Goal: Transaction & Acquisition: Book appointment/travel/reservation

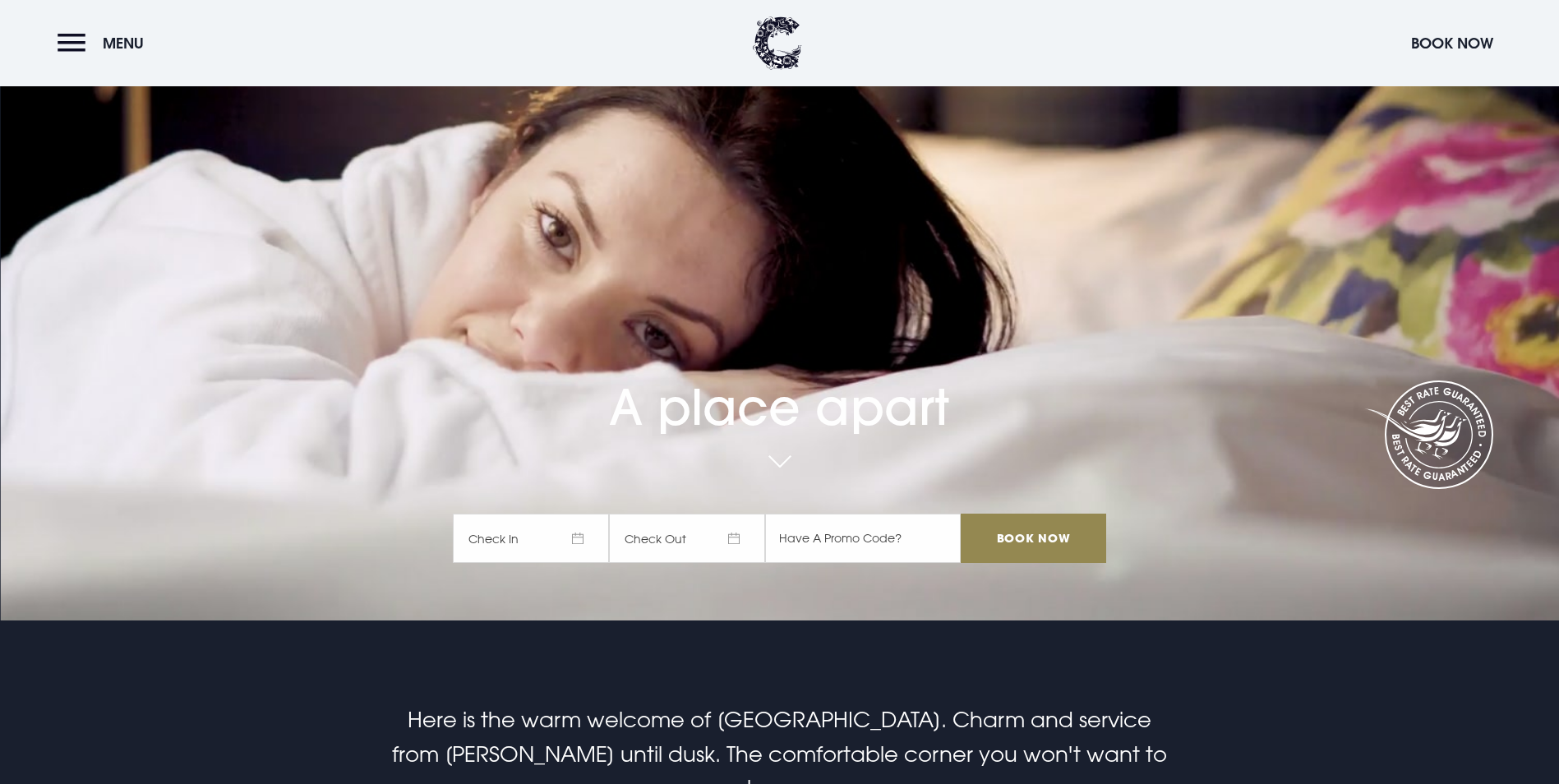
scroll to position [165, 0]
click at [587, 513] on span "Check In" at bounding box center [531, 537] width 156 height 50
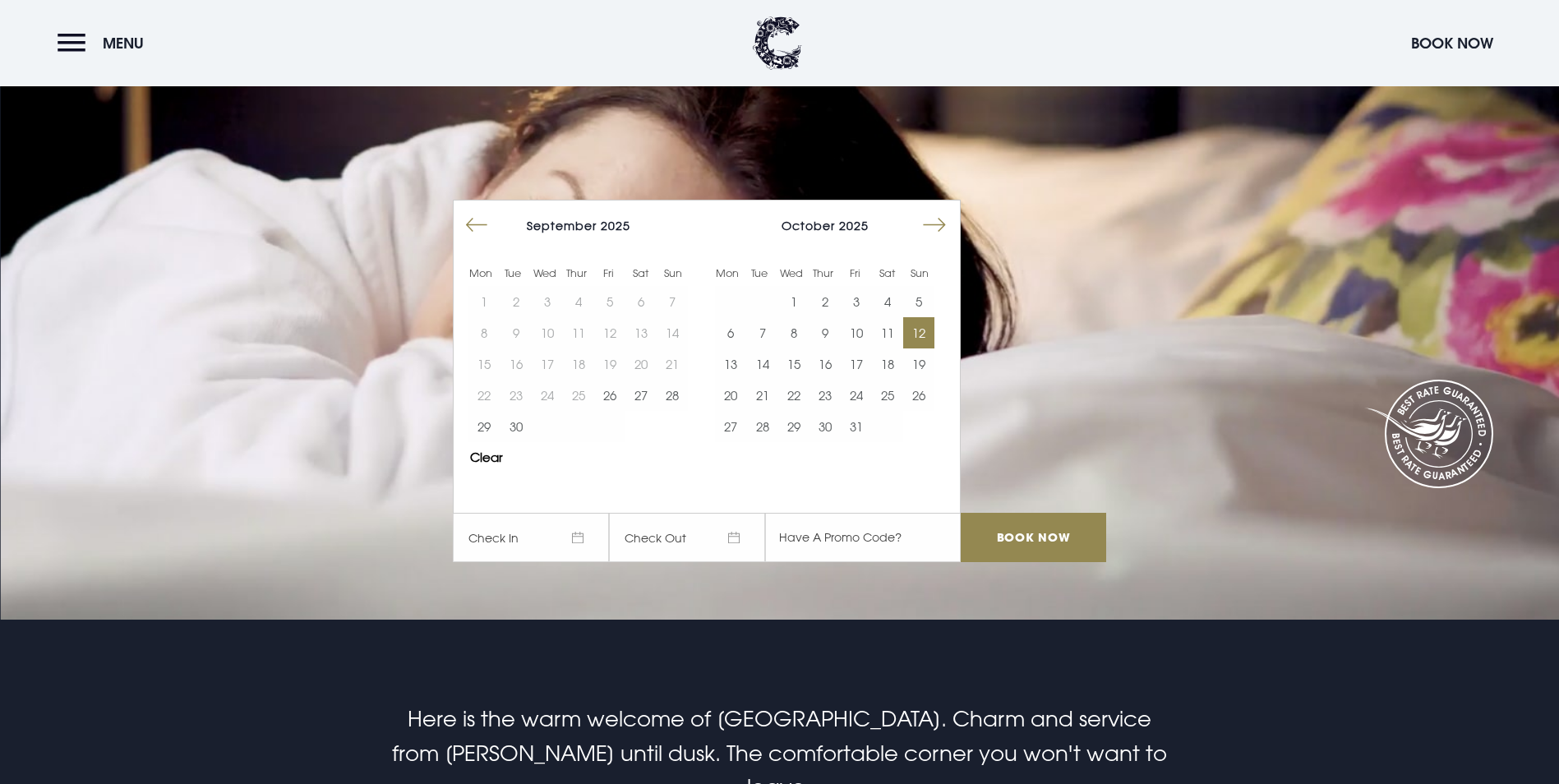
click at [919, 317] on button "12" at bounding box center [919, 332] width 31 height 31
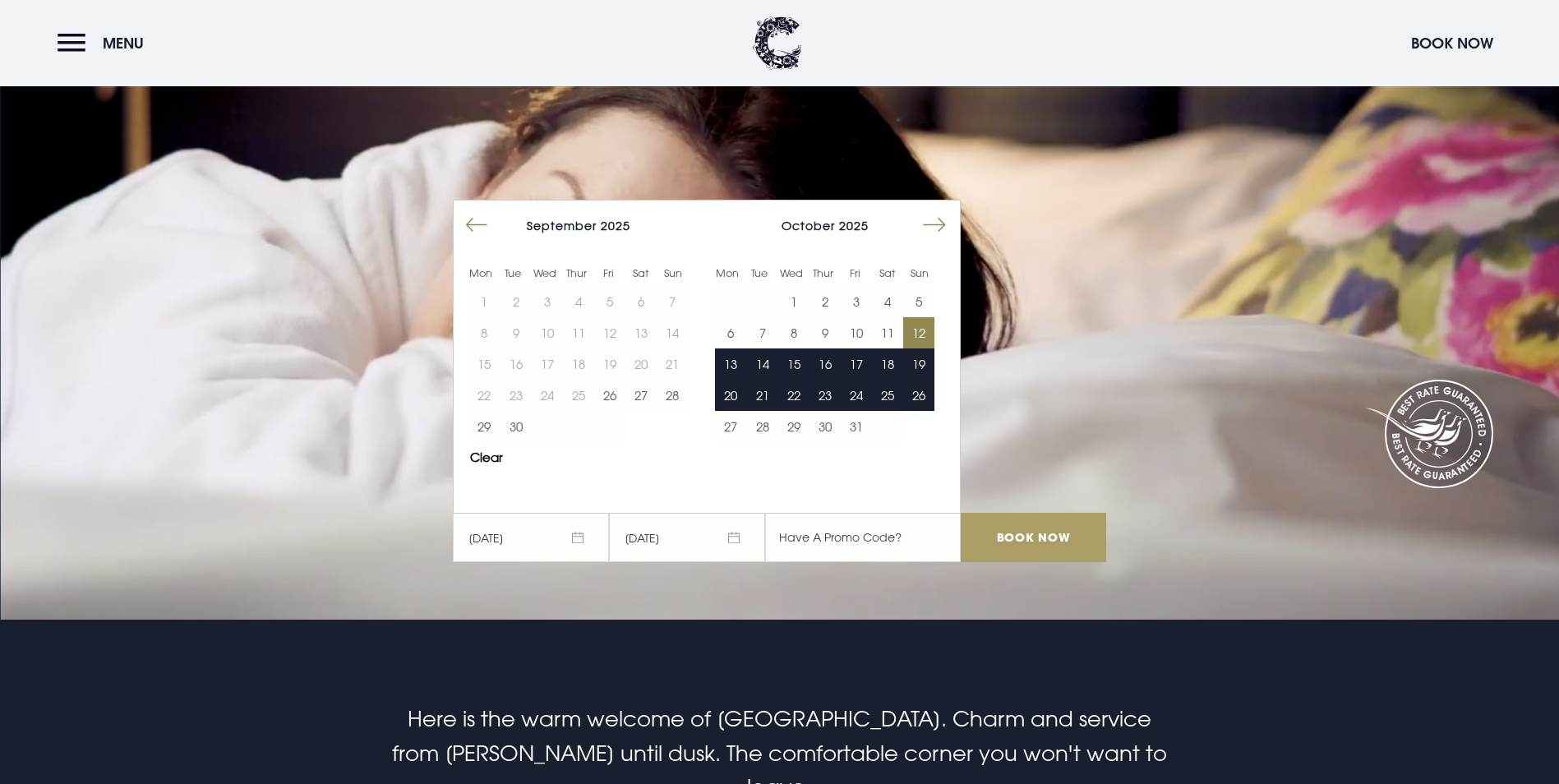
click at [985, 513] on input "Book Now" at bounding box center [1033, 537] width 145 height 50
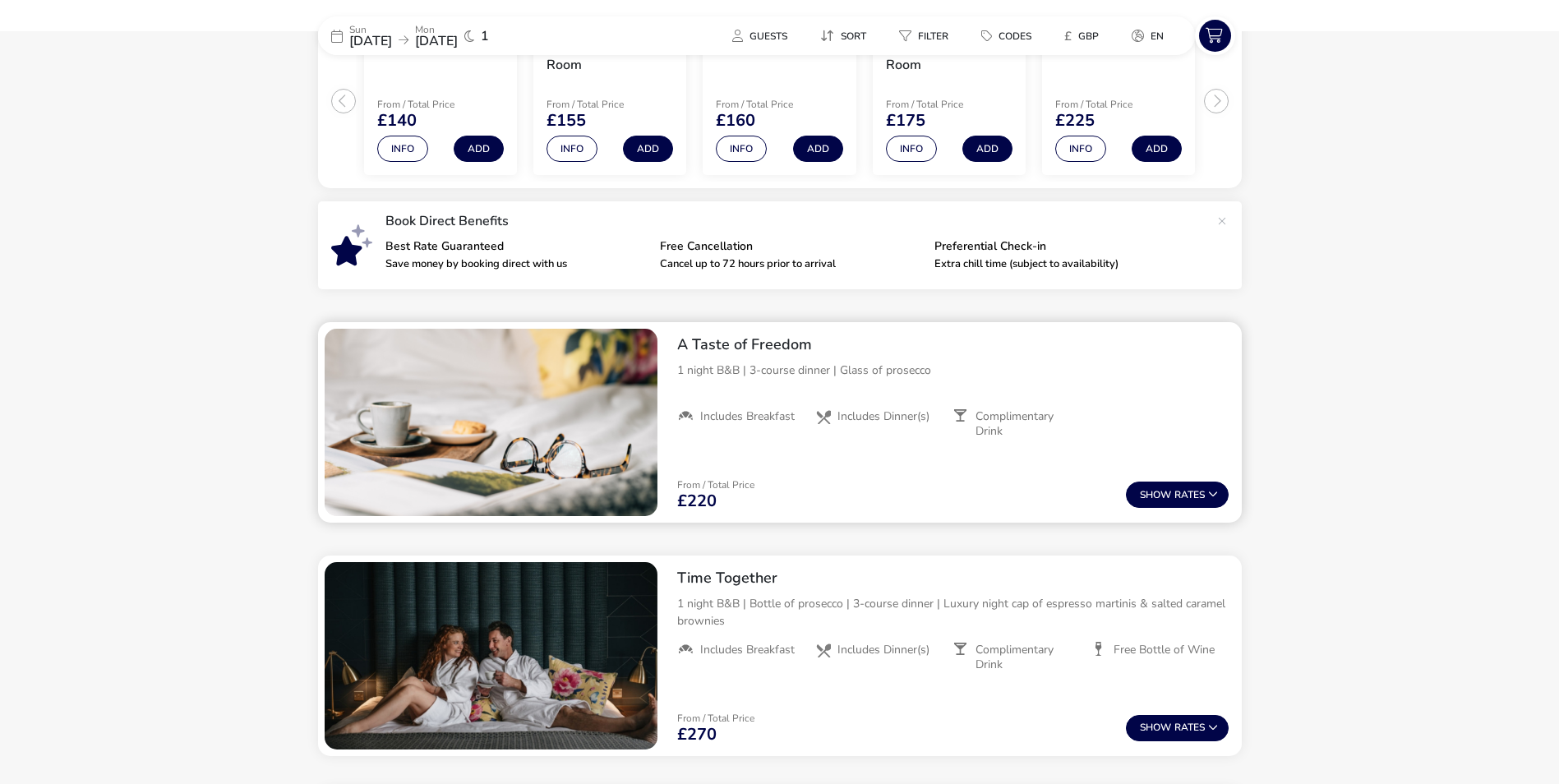
scroll to position [323, 0]
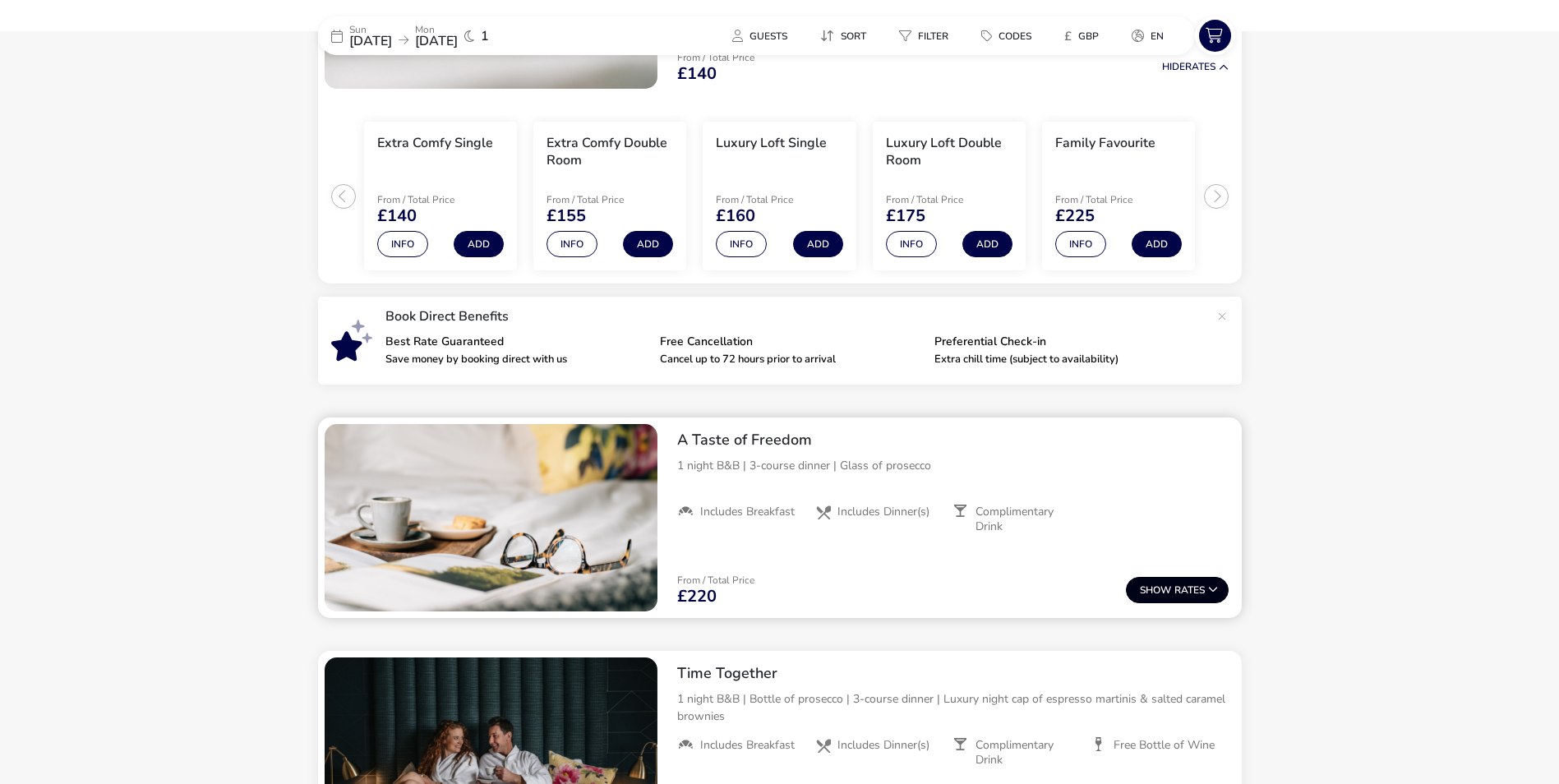
click at [1209, 584] on icon at bounding box center [1213, 589] width 10 height 10
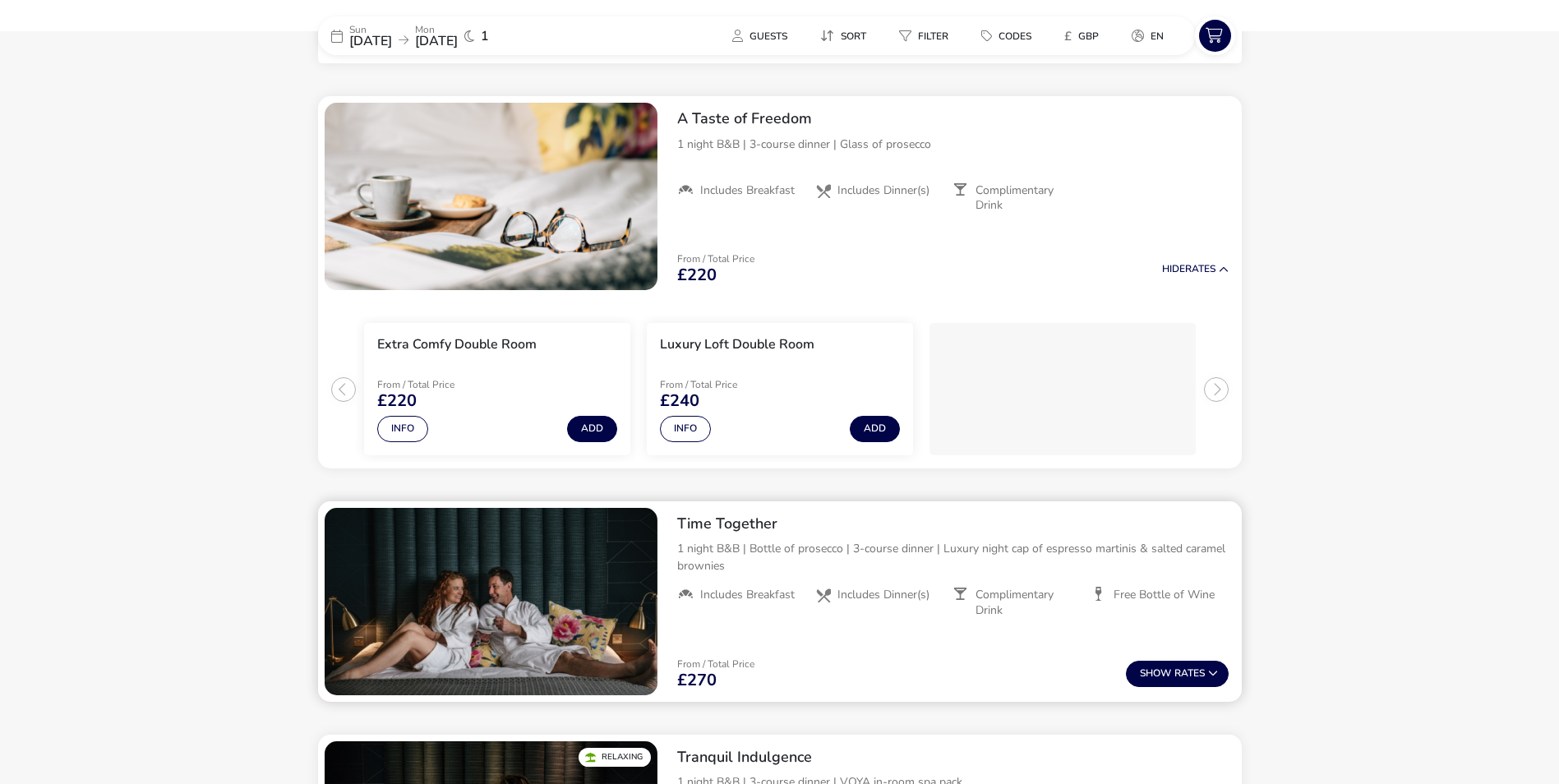
scroll to position [658, 0]
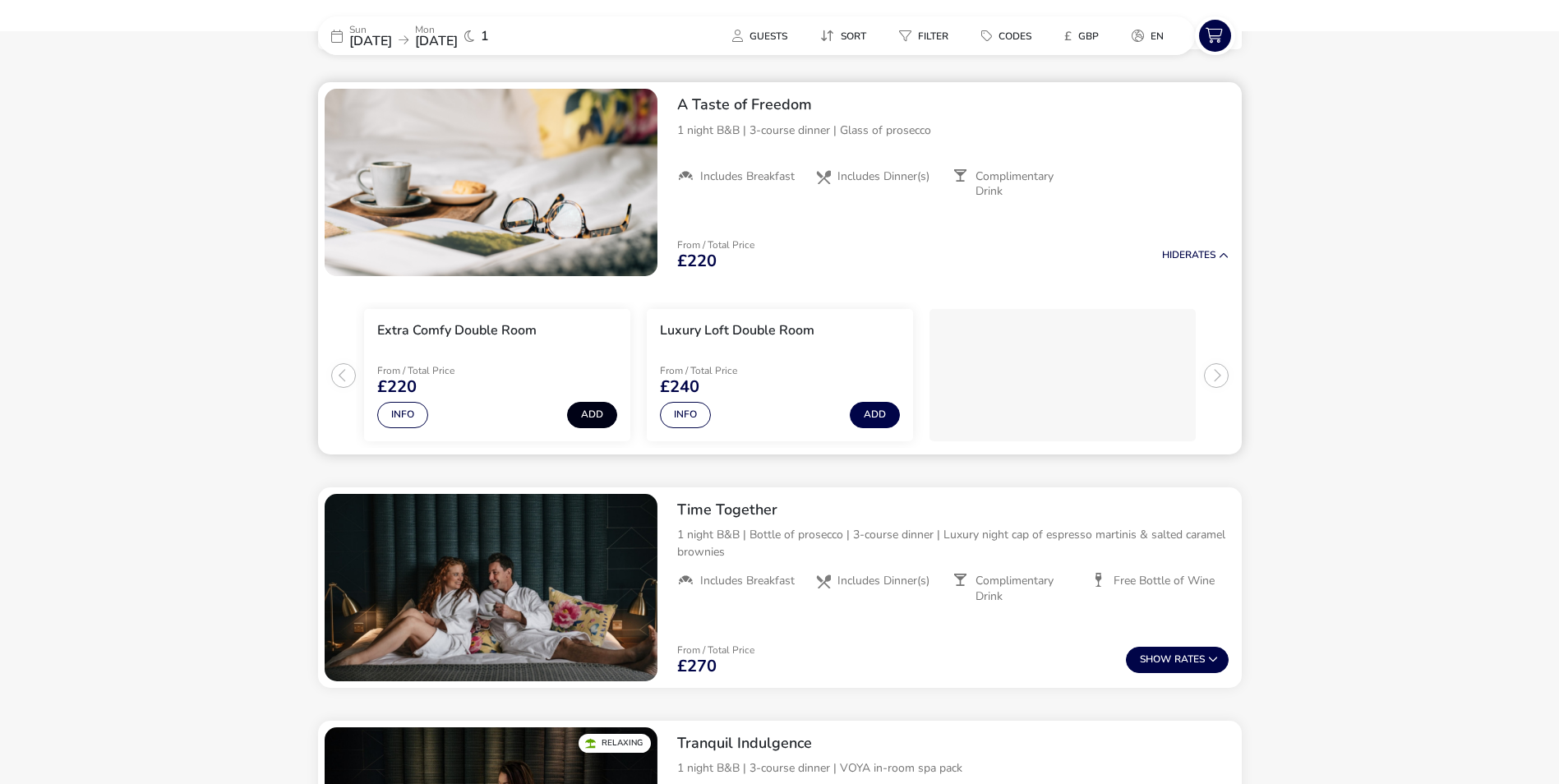
click at [588, 409] on button "Add" at bounding box center [592, 415] width 51 height 27
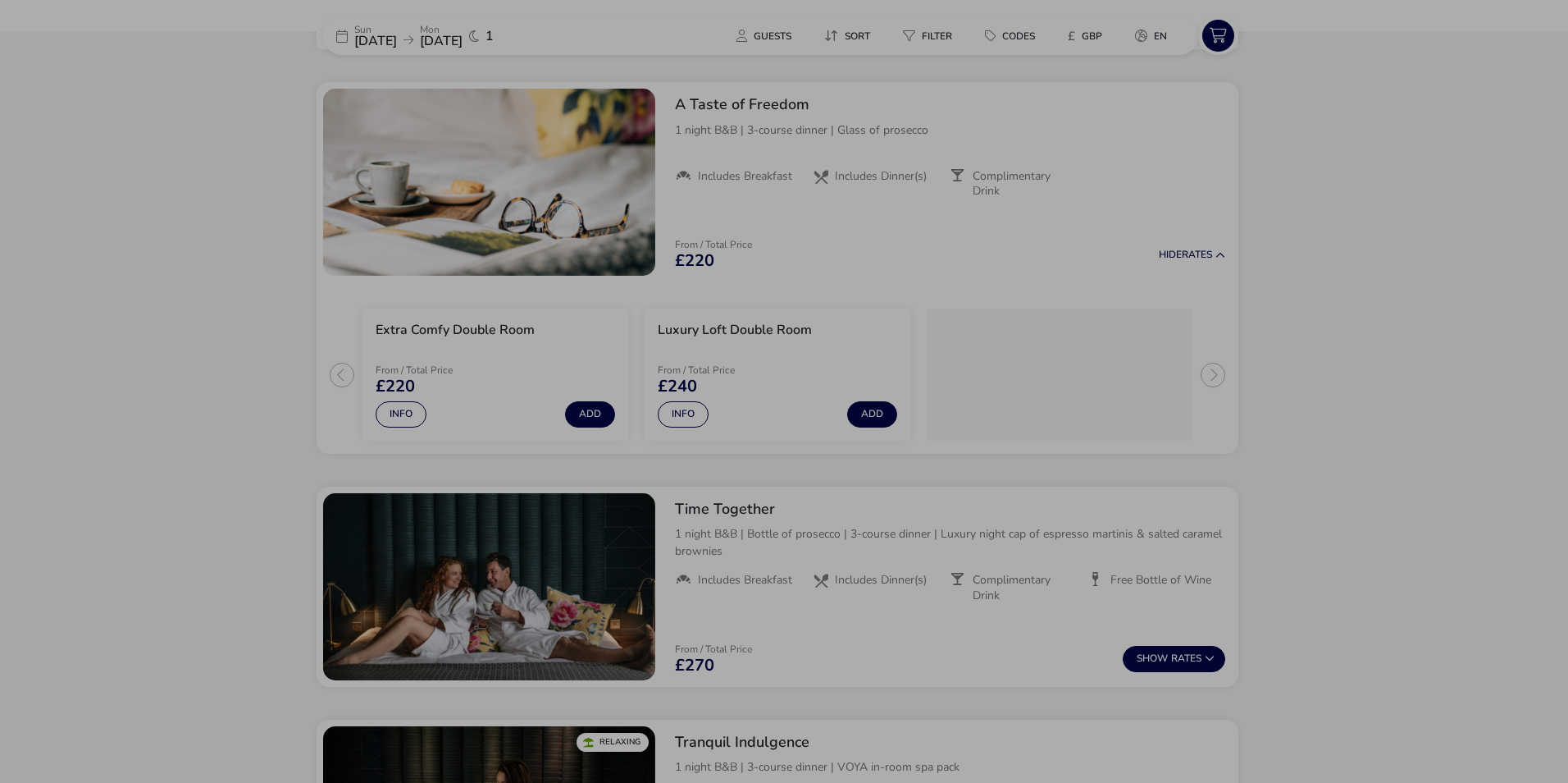
click at [22, 473] on div "Extra Comfy Double Room A Taste of Freedom Guests (max 2) Adult (max 2) 2 Total…" at bounding box center [784, 391] width 1568 height 783
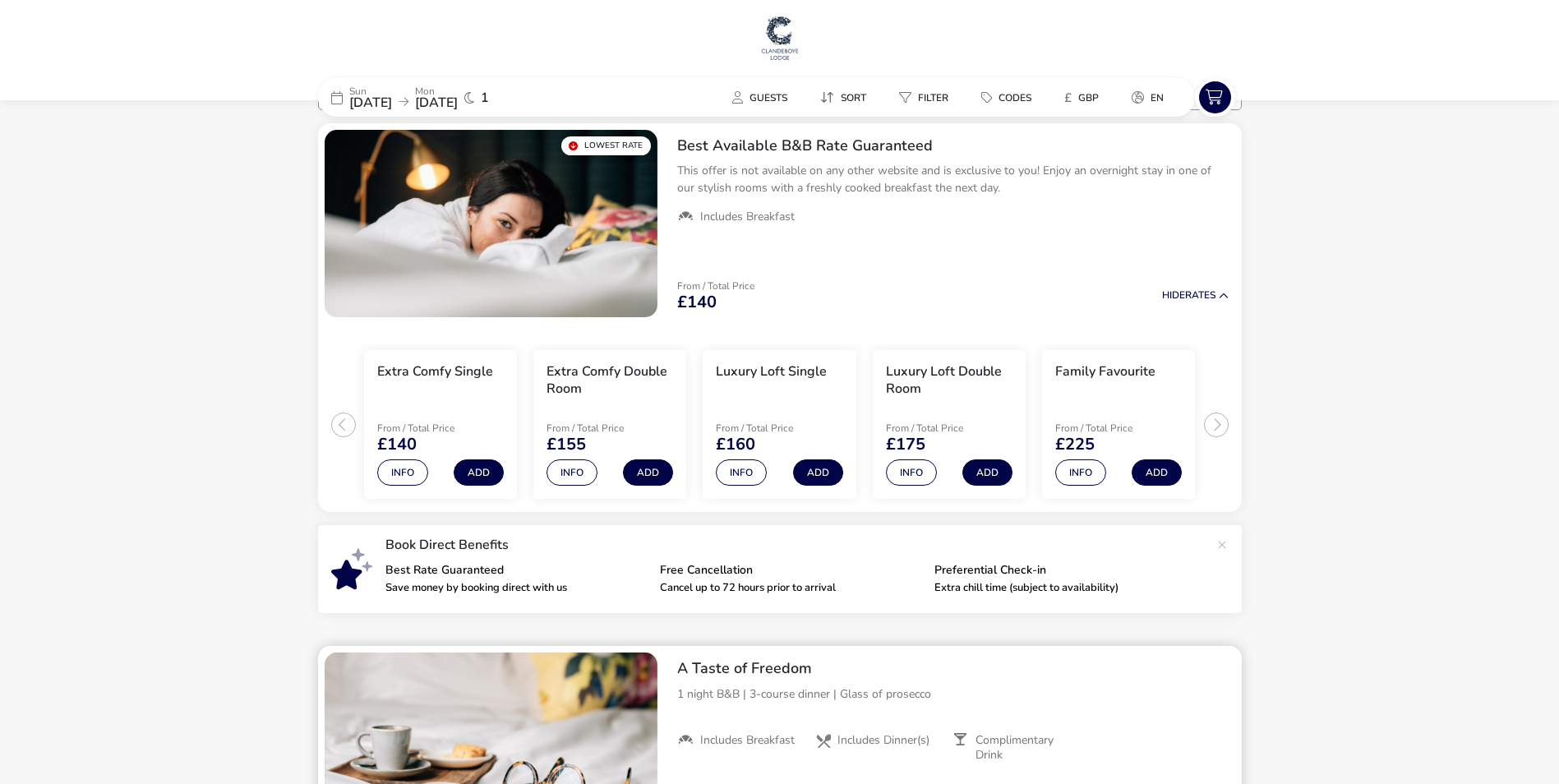
scroll to position [0, 0]
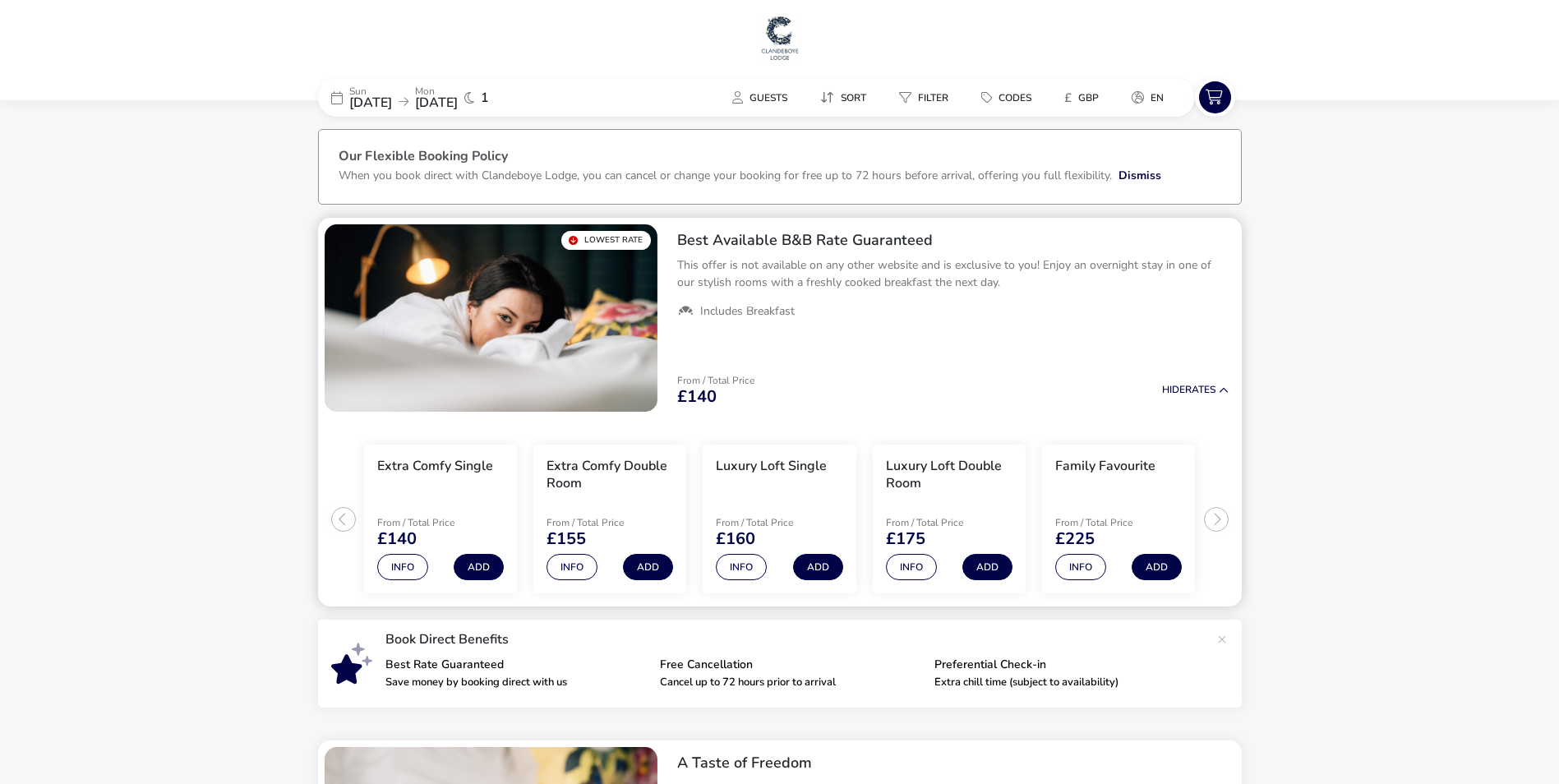
click at [1216, 521] on ul "Extra Comfy Single From / Total Price £140 Info Add Extra Comfy Double Room Fro…" at bounding box center [780, 513] width 924 height 189
